Goal: Information Seeking & Learning: Compare options

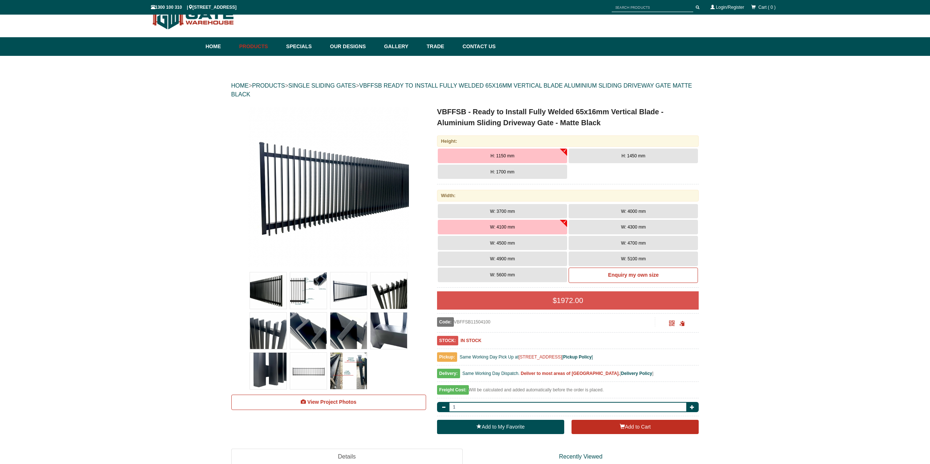
click at [632, 215] on button "W: 4000 mm" at bounding box center [633, 211] width 129 height 15
click at [535, 231] on button "W: 4100 mm" at bounding box center [502, 227] width 129 height 15
click at [342, 365] on img at bounding box center [348, 371] width 37 height 37
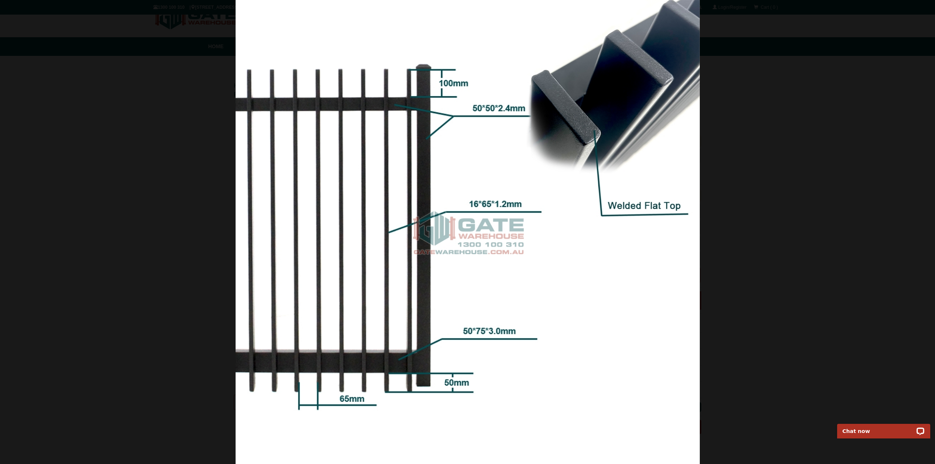
click at [529, 180] on img at bounding box center [468, 232] width 464 height 464
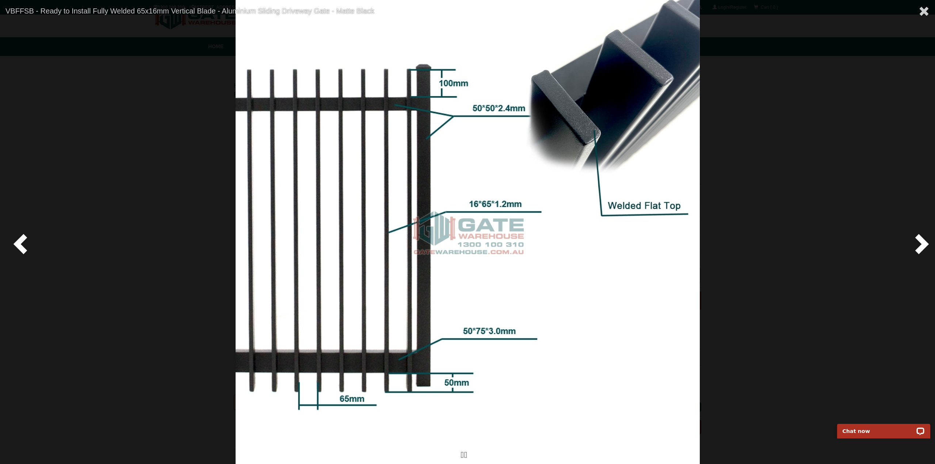
click at [920, 243] on span at bounding box center [921, 244] width 22 height 22
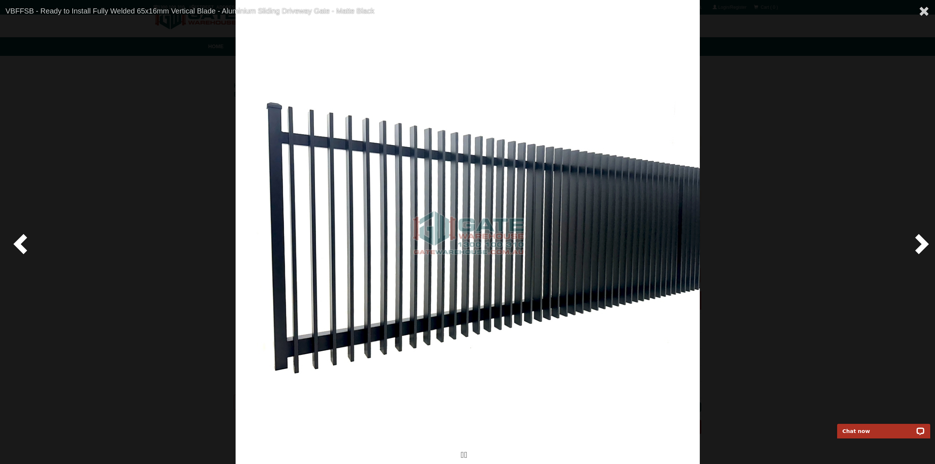
click at [920, 243] on span at bounding box center [921, 244] width 22 height 22
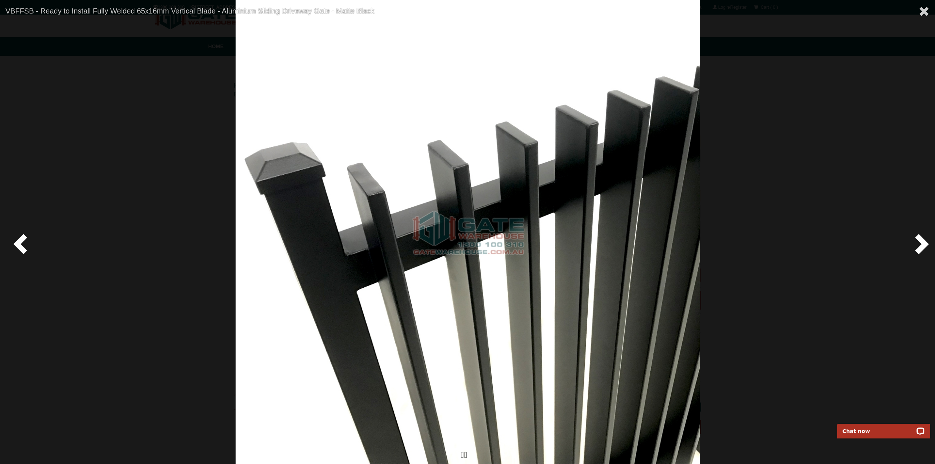
click at [920, 243] on span at bounding box center [921, 244] width 22 height 22
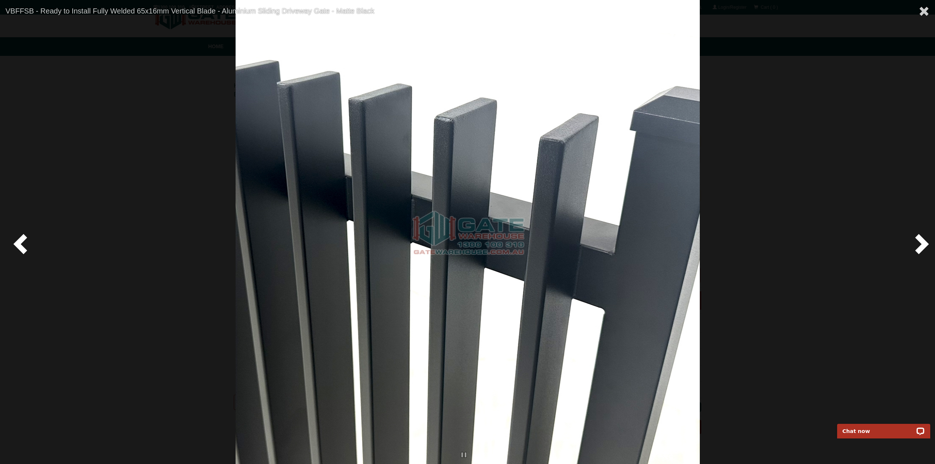
click at [920, 243] on span at bounding box center [921, 244] width 22 height 22
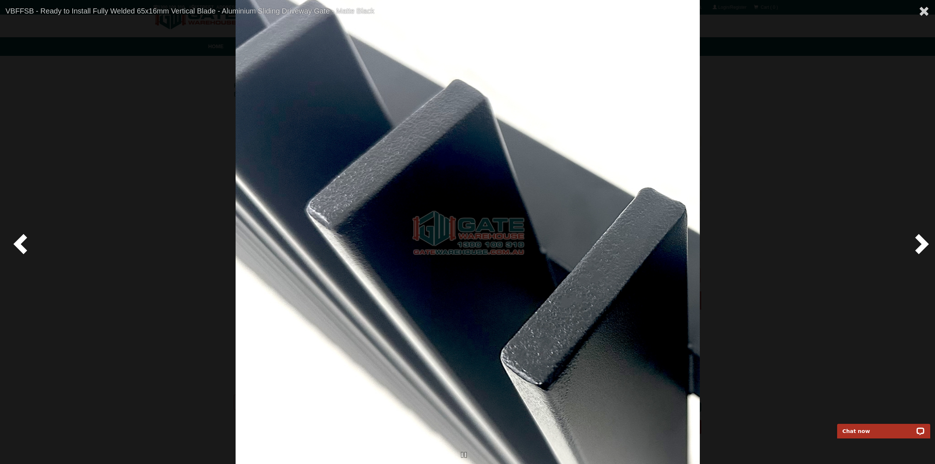
click at [920, 243] on span at bounding box center [921, 244] width 22 height 22
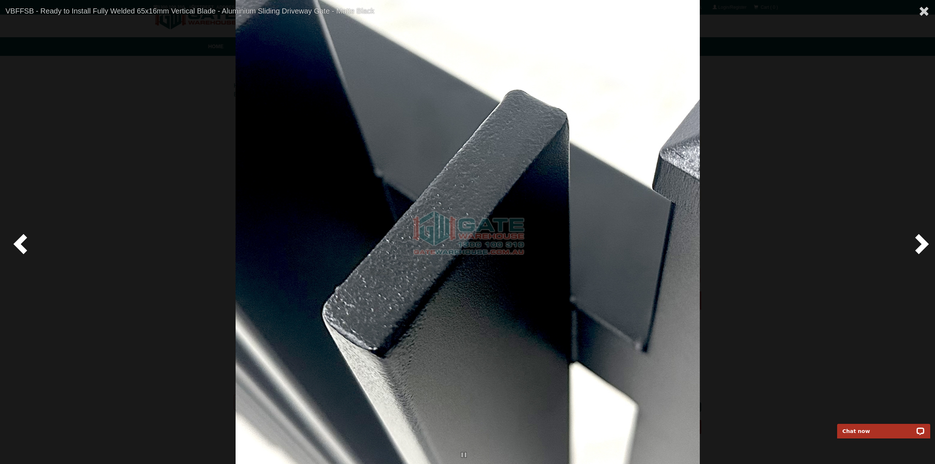
click at [920, 243] on span at bounding box center [921, 244] width 22 height 22
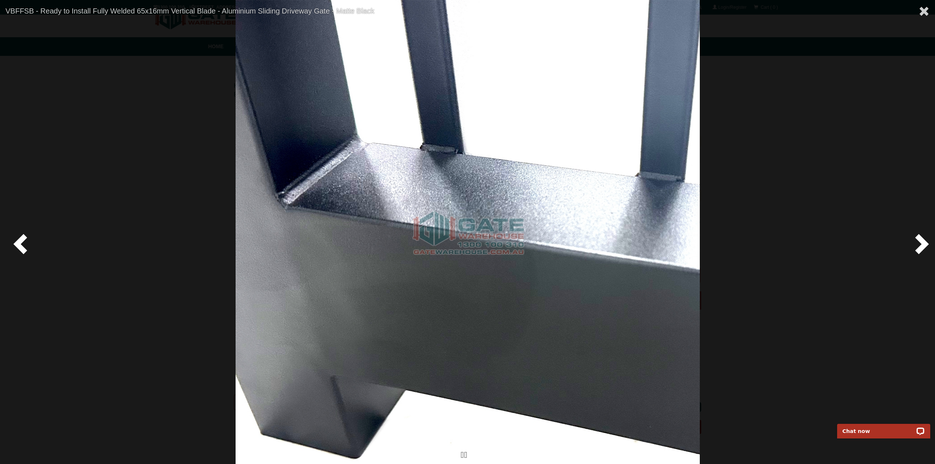
click at [920, 243] on span at bounding box center [921, 244] width 22 height 22
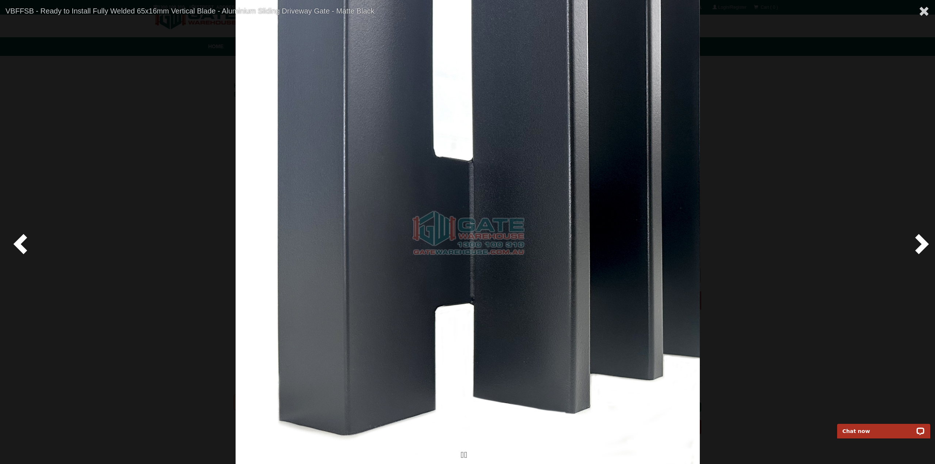
click at [920, 243] on span at bounding box center [921, 244] width 22 height 22
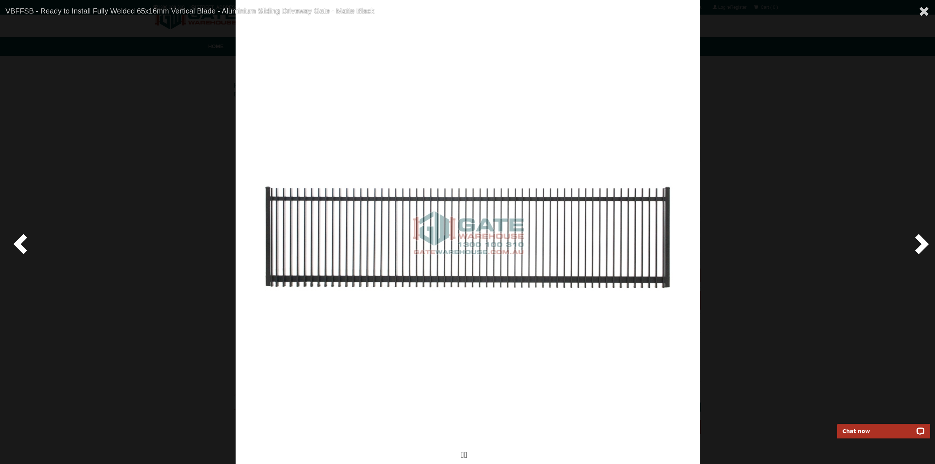
click at [920, 243] on span at bounding box center [921, 244] width 22 height 22
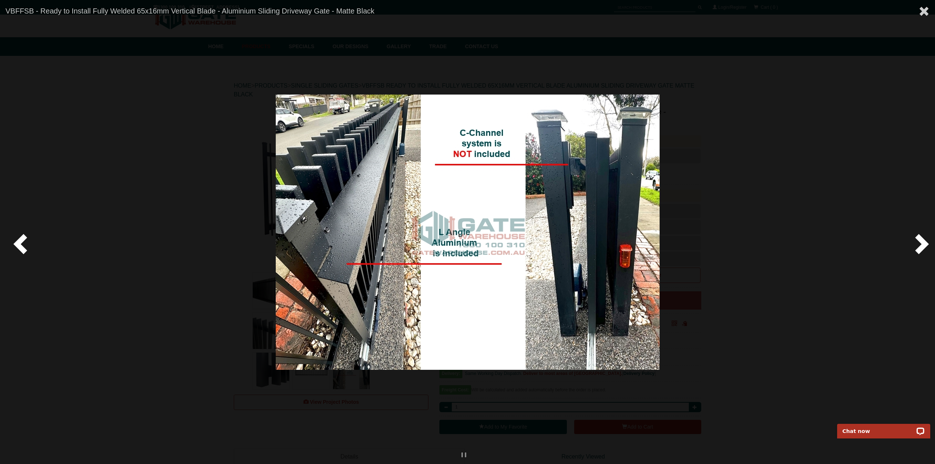
click at [452, 263] on img at bounding box center [468, 233] width 384 height 276
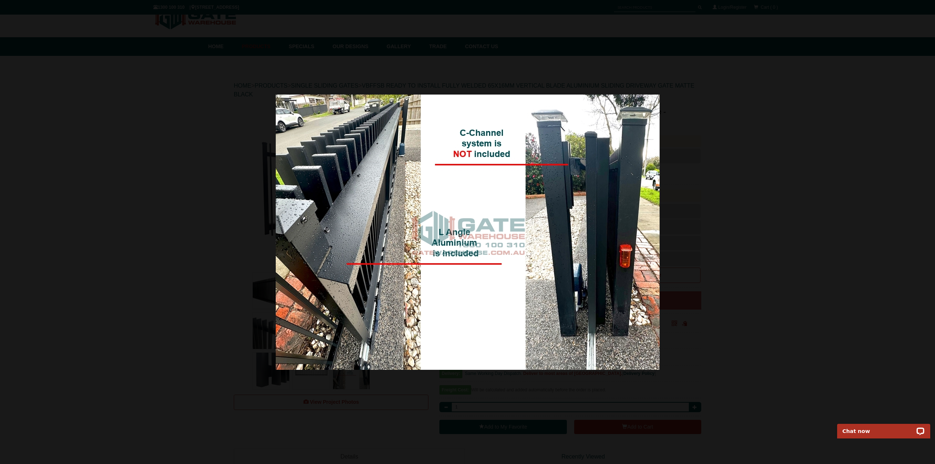
click at [468, 246] on img at bounding box center [468, 233] width 384 height 276
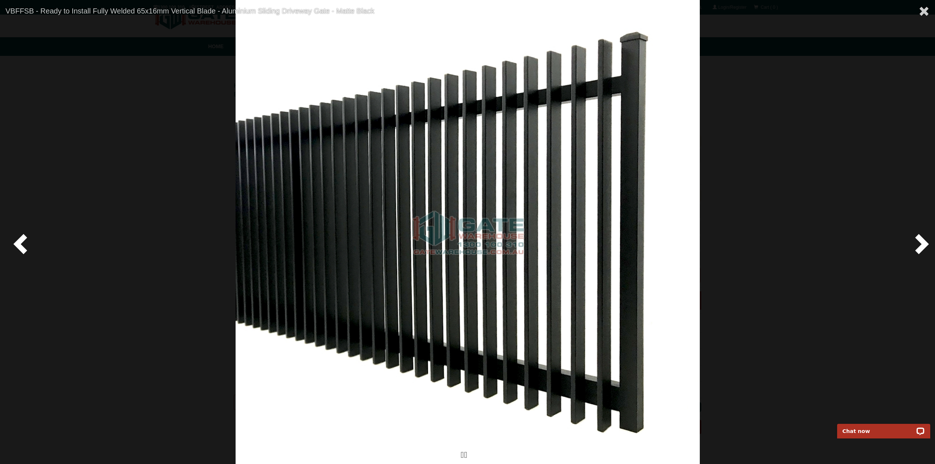
click at [16, 246] on span at bounding box center [22, 244] width 22 height 22
click at [16, 248] on span at bounding box center [22, 244] width 22 height 22
drag, startPoint x: 16, startPoint y: 245, endPoint x: 420, endPoint y: 262, distance: 403.8
click at [19, 245] on span at bounding box center [22, 244] width 22 height 22
click at [922, 245] on span at bounding box center [921, 244] width 22 height 22
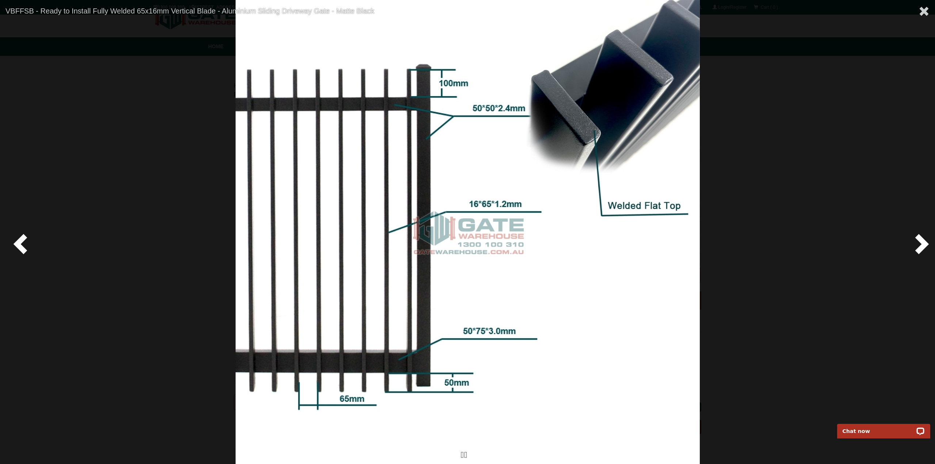
click at [922, 245] on span at bounding box center [921, 244] width 22 height 22
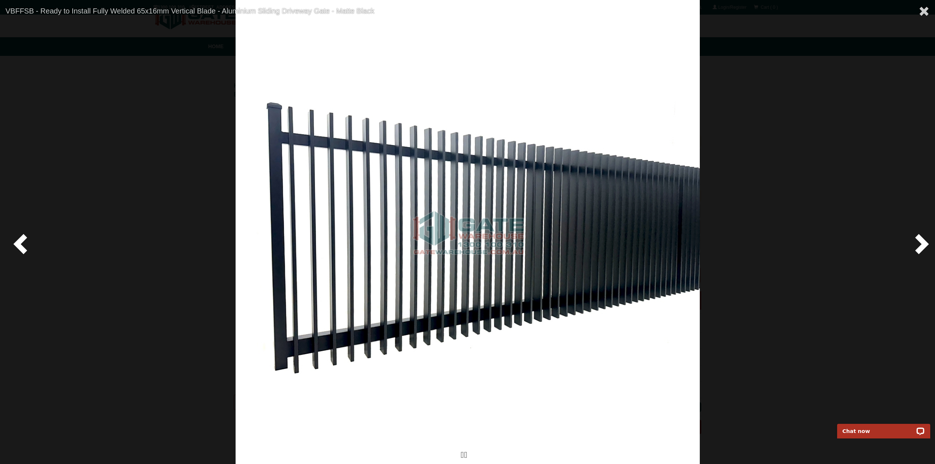
click at [922, 245] on span at bounding box center [921, 244] width 22 height 22
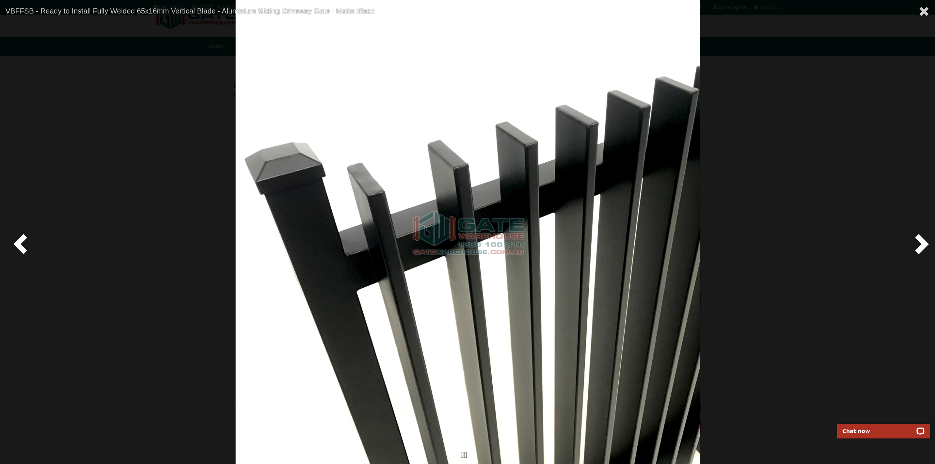
click at [922, 245] on span at bounding box center [921, 244] width 22 height 22
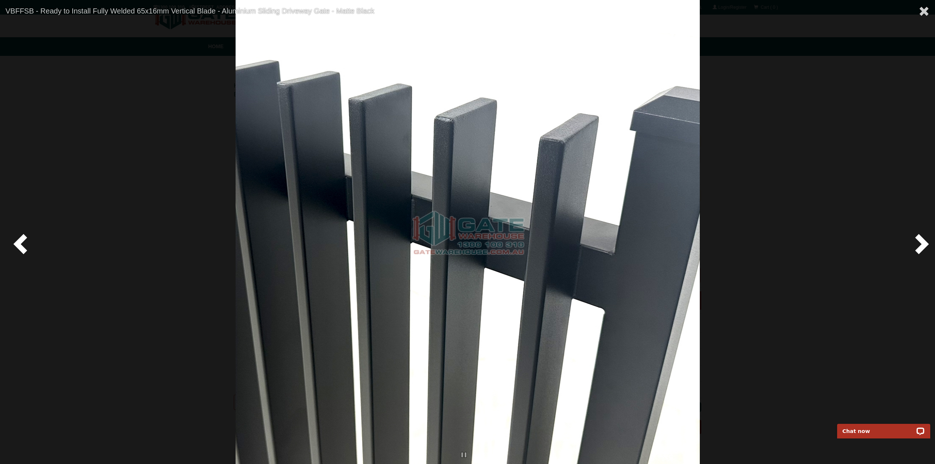
click at [922, 245] on span at bounding box center [921, 244] width 22 height 22
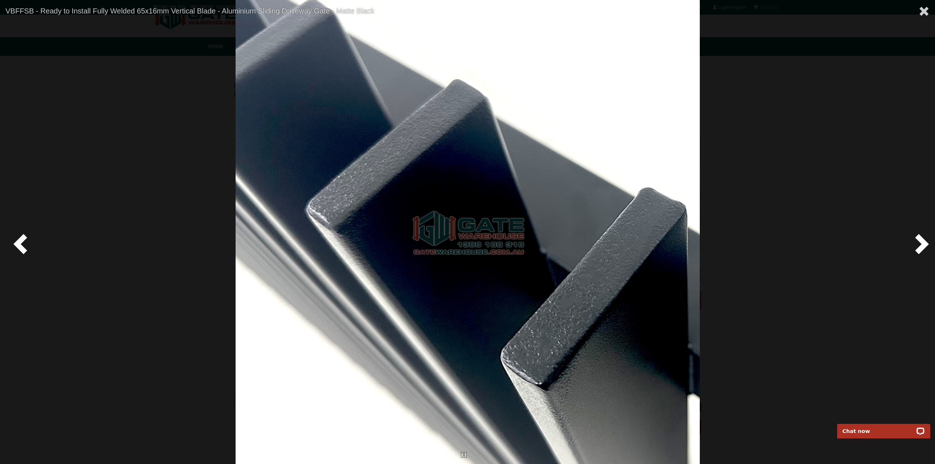
click at [922, 245] on span at bounding box center [921, 244] width 22 height 22
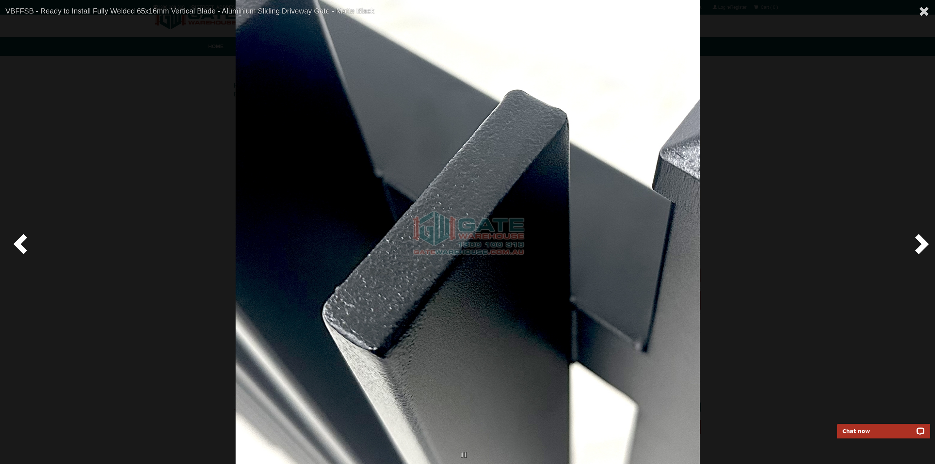
click at [922, 245] on span at bounding box center [921, 244] width 22 height 22
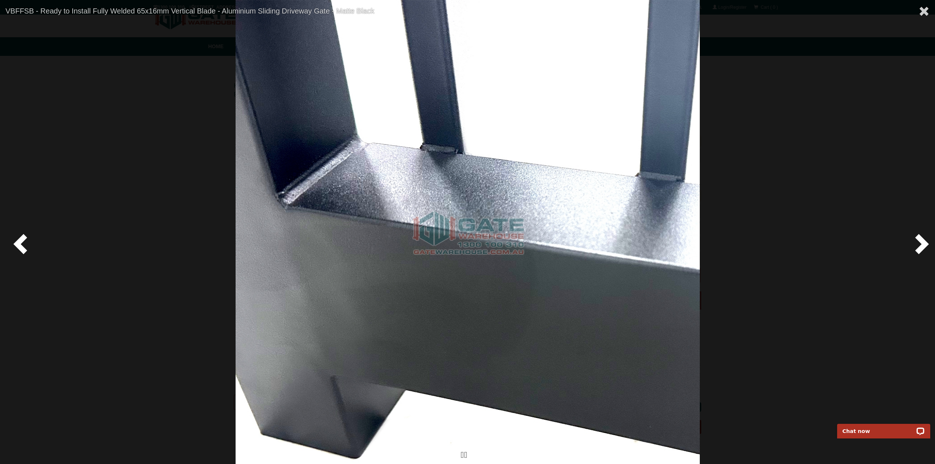
click at [922, 245] on span at bounding box center [921, 244] width 22 height 22
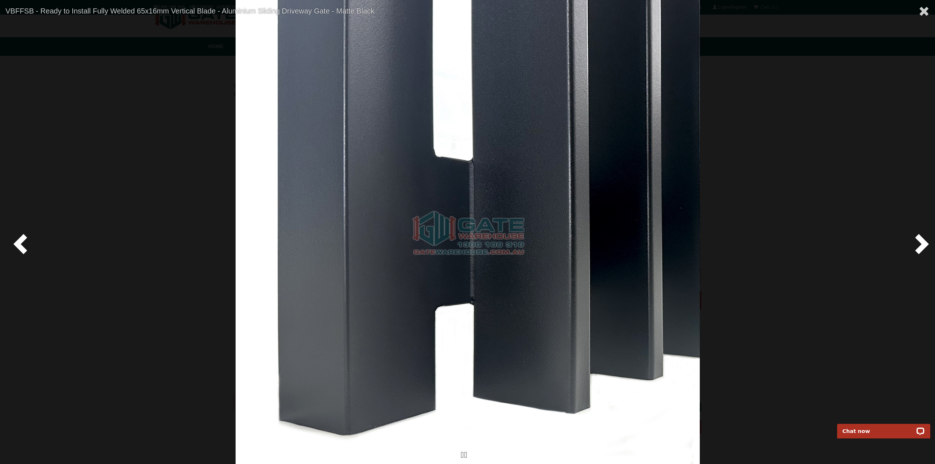
click at [922, 245] on span at bounding box center [921, 244] width 22 height 22
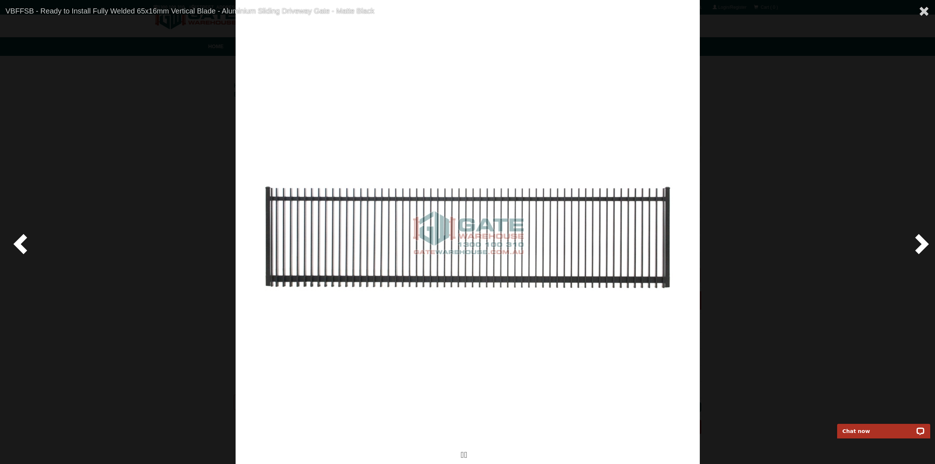
click at [922, 245] on span at bounding box center [921, 244] width 22 height 22
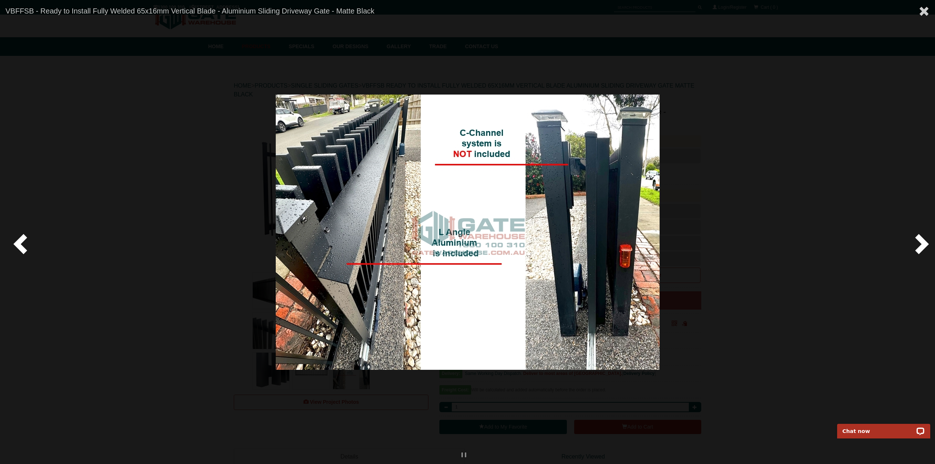
click at [922, 245] on span at bounding box center [921, 244] width 22 height 22
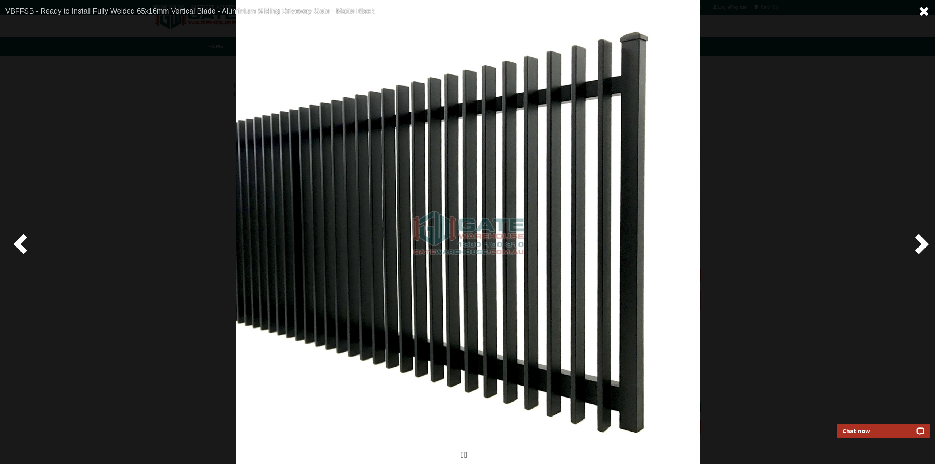
click at [923, 12] on span at bounding box center [924, 11] width 11 height 11
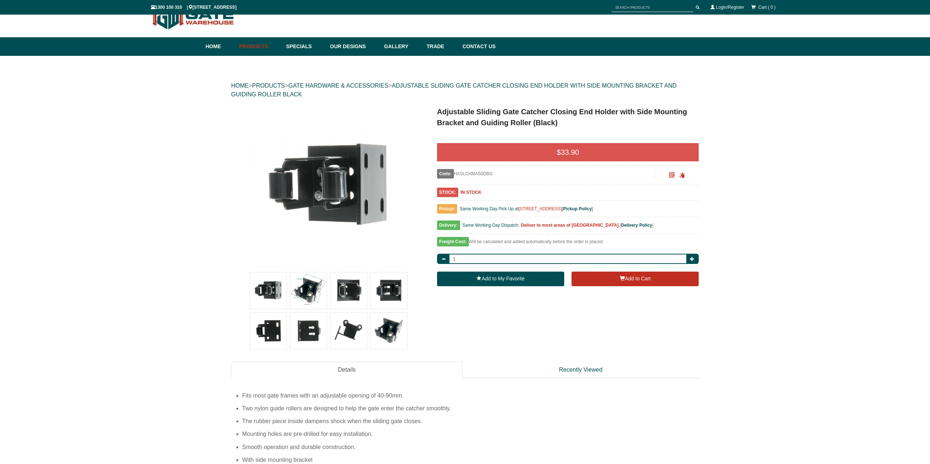
click at [269, 291] on img at bounding box center [268, 291] width 37 height 37
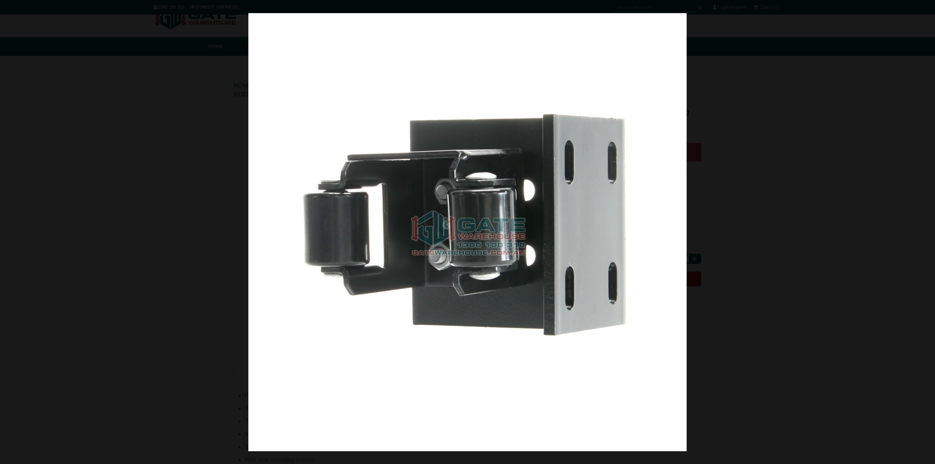
click at [817, 182] on div at bounding box center [467, 232] width 935 height 464
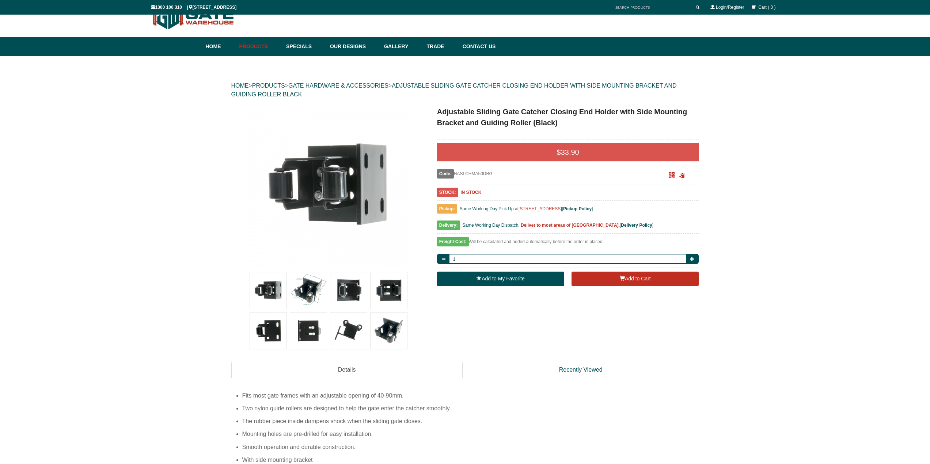
click at [350, 293] on img at bounding box center [348, 291] width 37 height 37
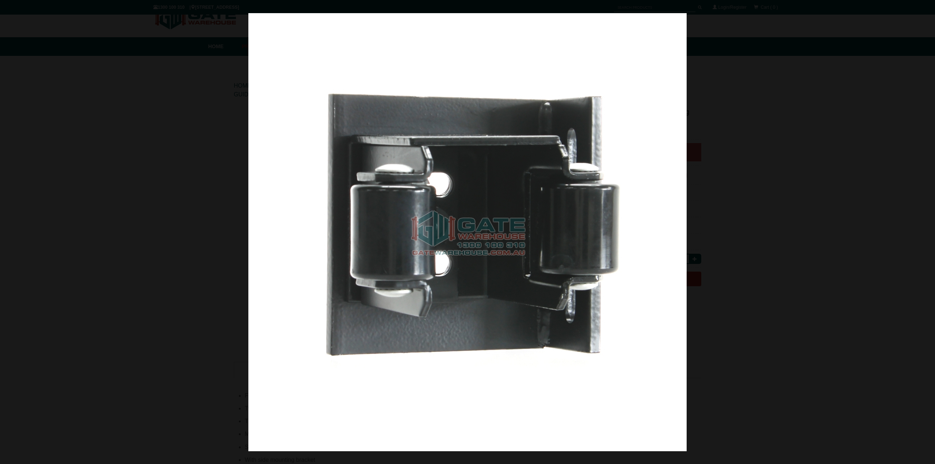
click at [712, 240] on div at bounding box center [467, 232] width 935 height 464
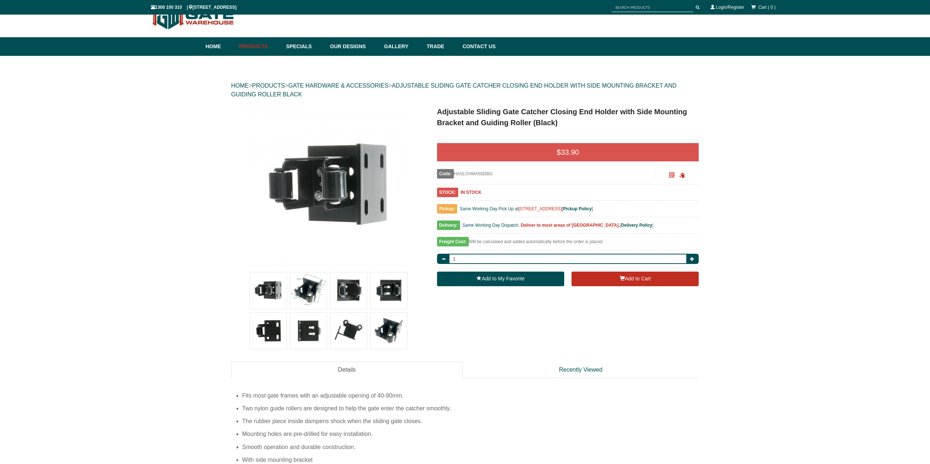
click at [352, 331] on img at bounding box center [348, 331] width 37 height 37
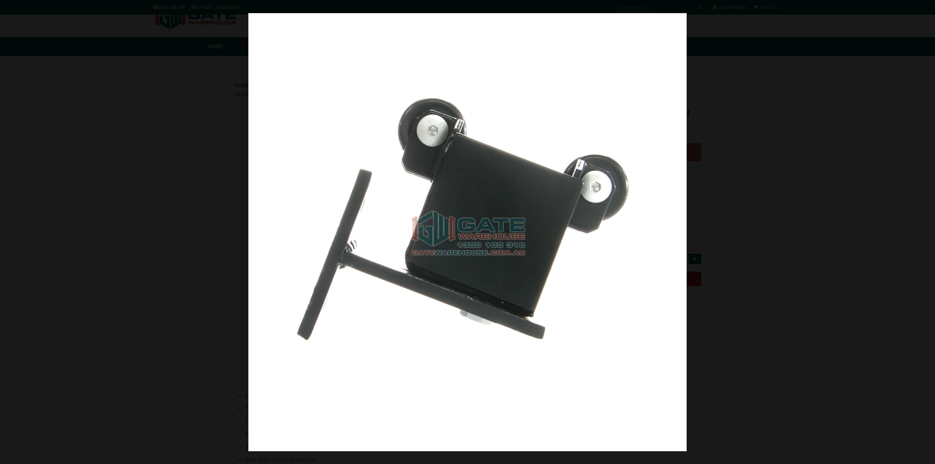
click at [730, 189] on div at bounding box center [467, 232] width 935 height 464
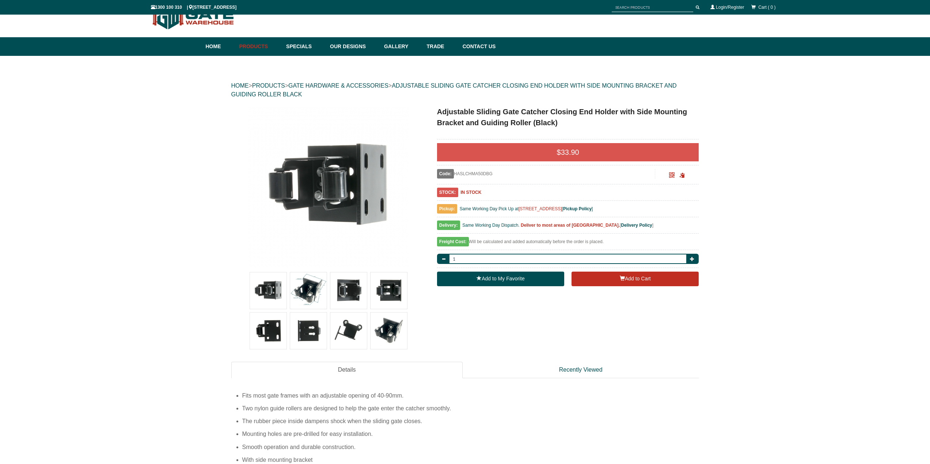
click at [310, 289] on img at bounding box center [308, 291] width 37 height 37
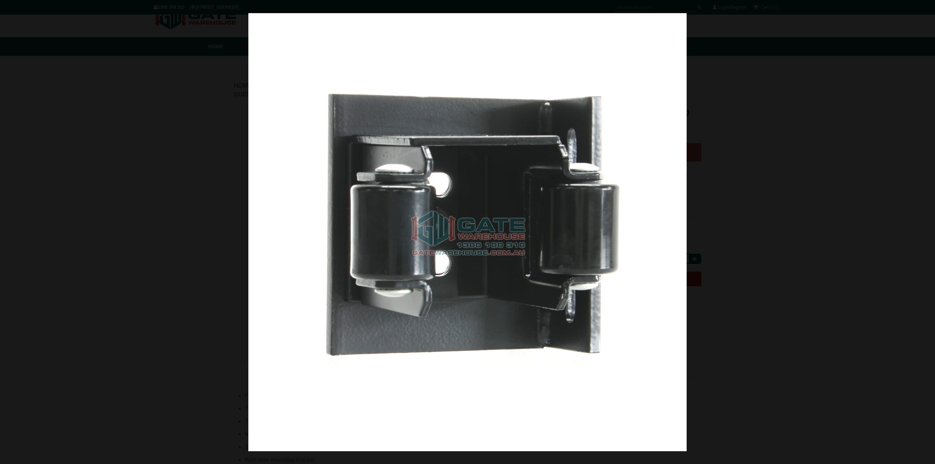
click at [877, 238] on div at bounding box center [467, 232] width 935 height 464
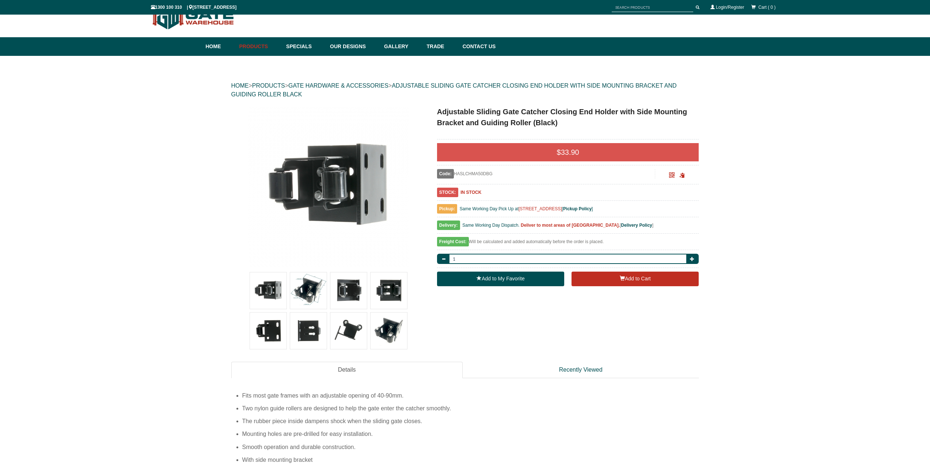
click at [308, 190] on img at bounding box center [328, 186] width 161 height 161
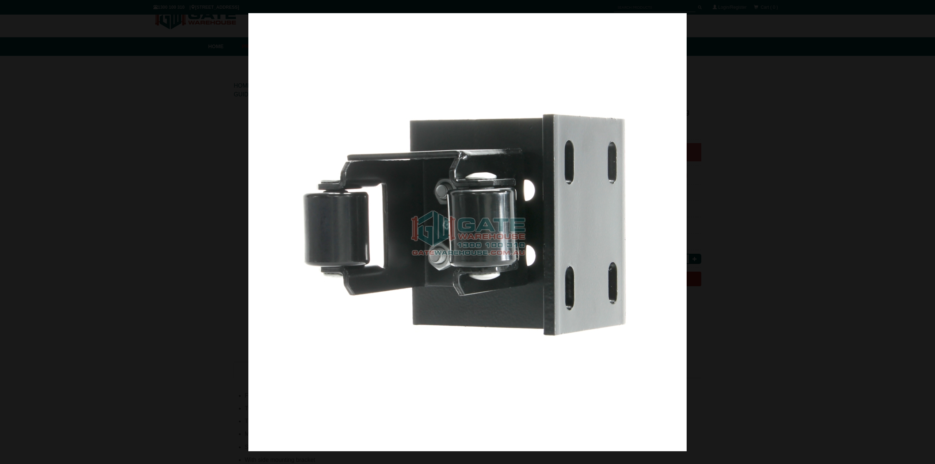
click at [10, 134] on div at bounding box center [467, 232] width 935 height 464
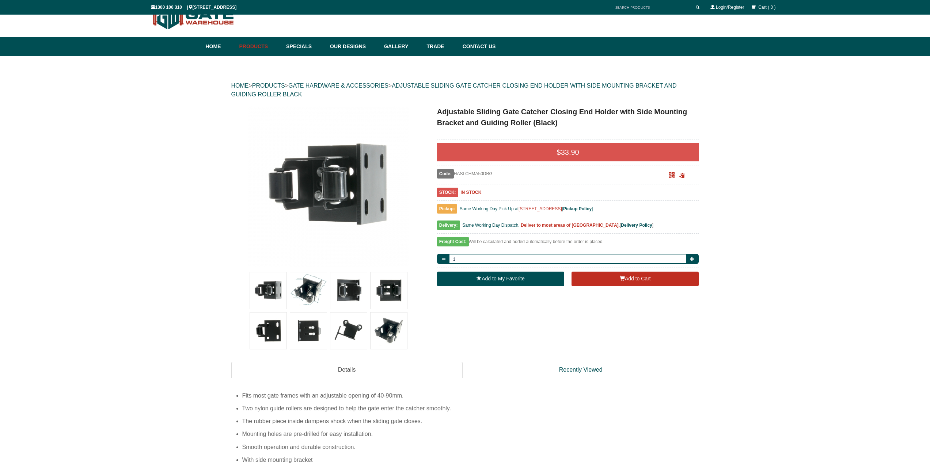
click at [305, 291] on img at bounding box center [308, 291] width 37 height 37
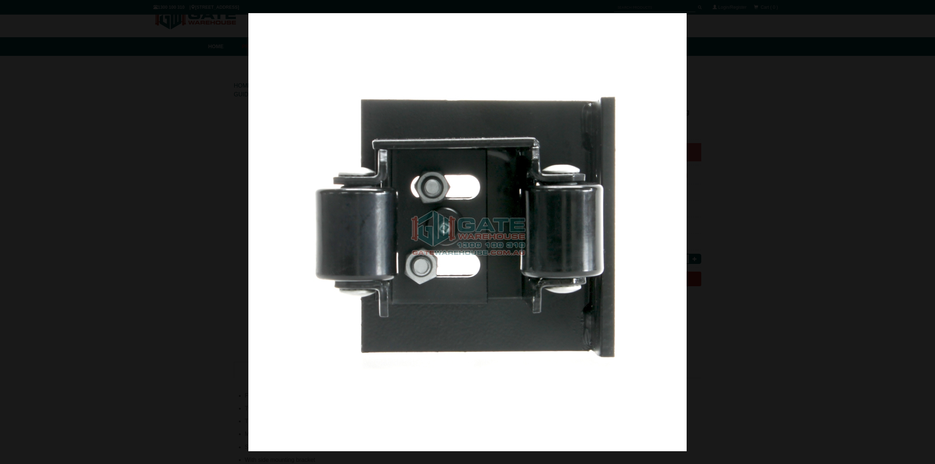
click at [151, 86] on div at bounding box center [467, 232] width 935 height 464
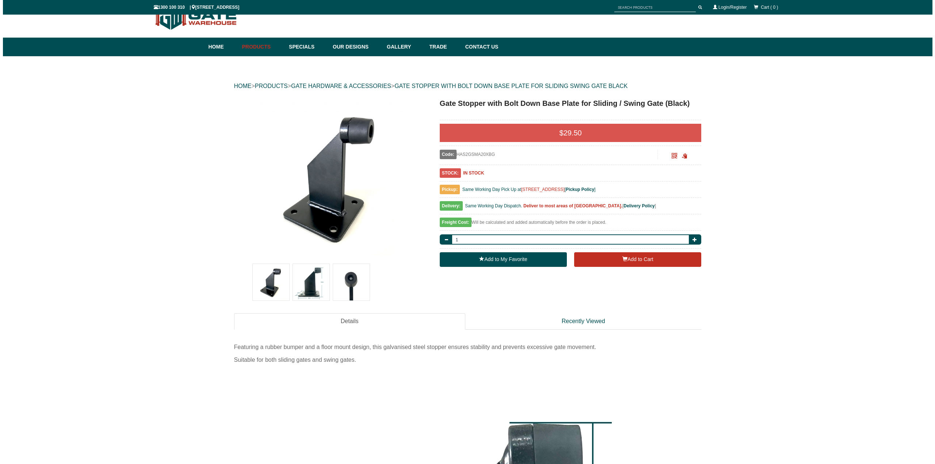
scroll to position [18, 0]
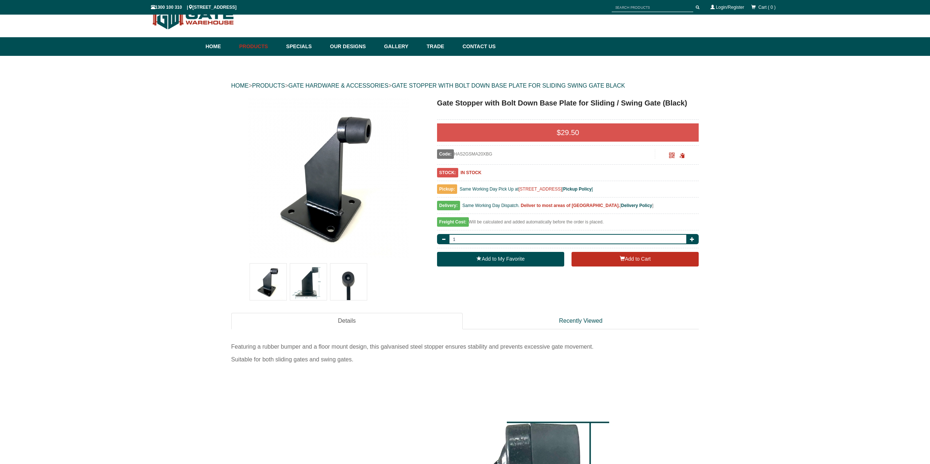
click at [308, 282] on img at bounding box center [308, 282] width 37 height 37
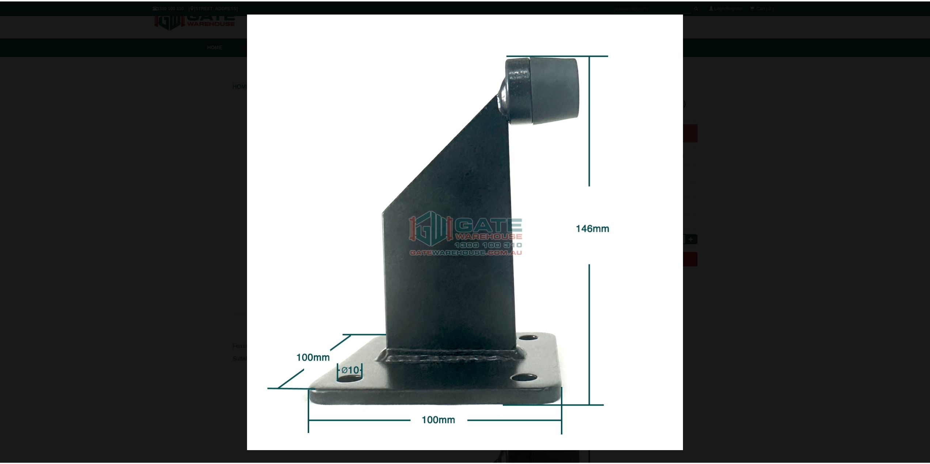
scroll to position [0, 0]
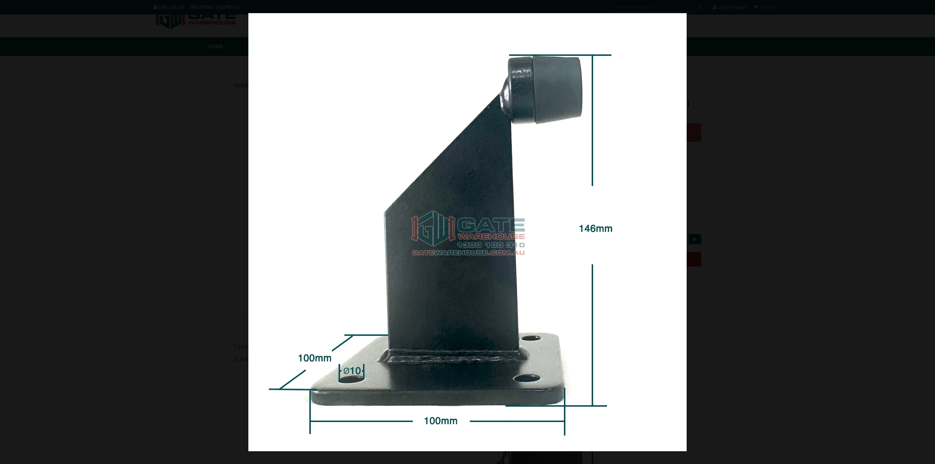
click at [742, 201] on div at bounding box center [467, 232] width 935 height 464
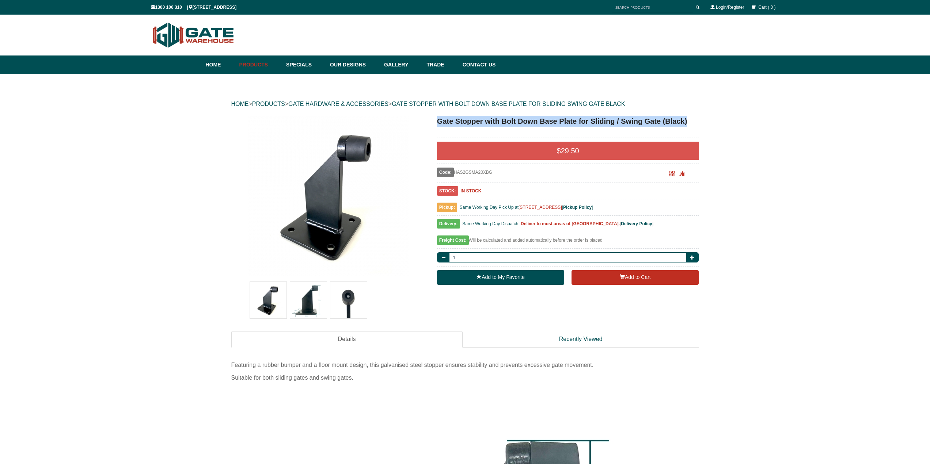
drag, startPoint x: 436, startPoint y: 117, endPoint x: 690, endPoint y: 127, distance: 254.1
click at [690, 127] on div "Gate Stopper with Bolt Down Base Plate for Sliding / Swing Gate (Black) $ 29.50…" at bounding box center [562, 202] width 273 height 173
click at [308, 303] on img at bounding box center [308, 300] width 37 height 37
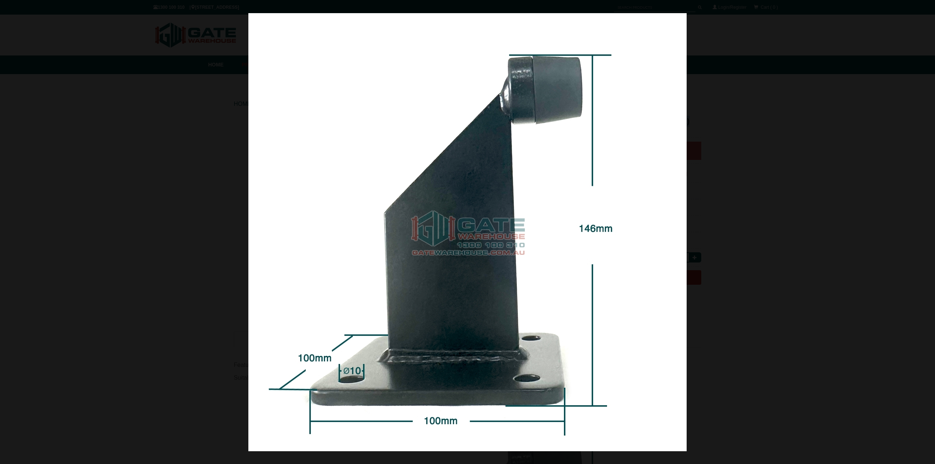
click at [802, 132] on div at bounding box center [467, 232] width 935 height 464
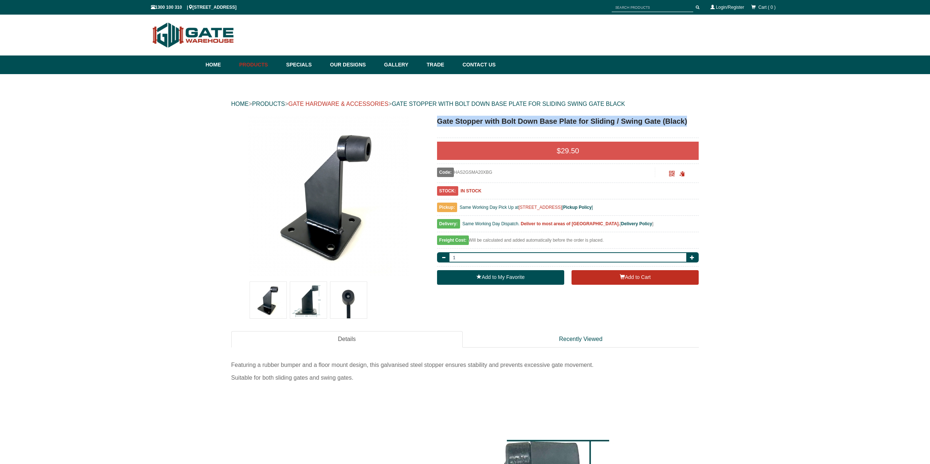
click at [345, 106] on link "GATE HARDWARE & ACCESSORIES" at bounding box center [338, 104] width 100 height 6
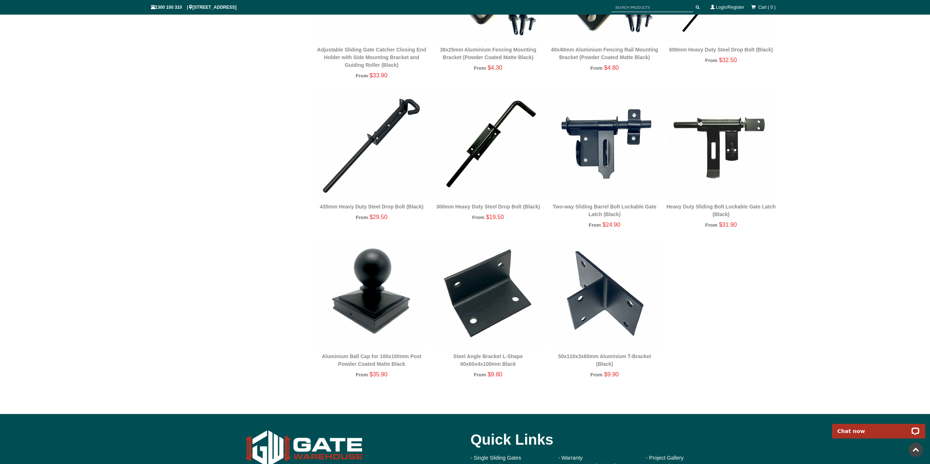
scroll to position [1352, 0]
